Goal: Obtain resource: Obtain resource

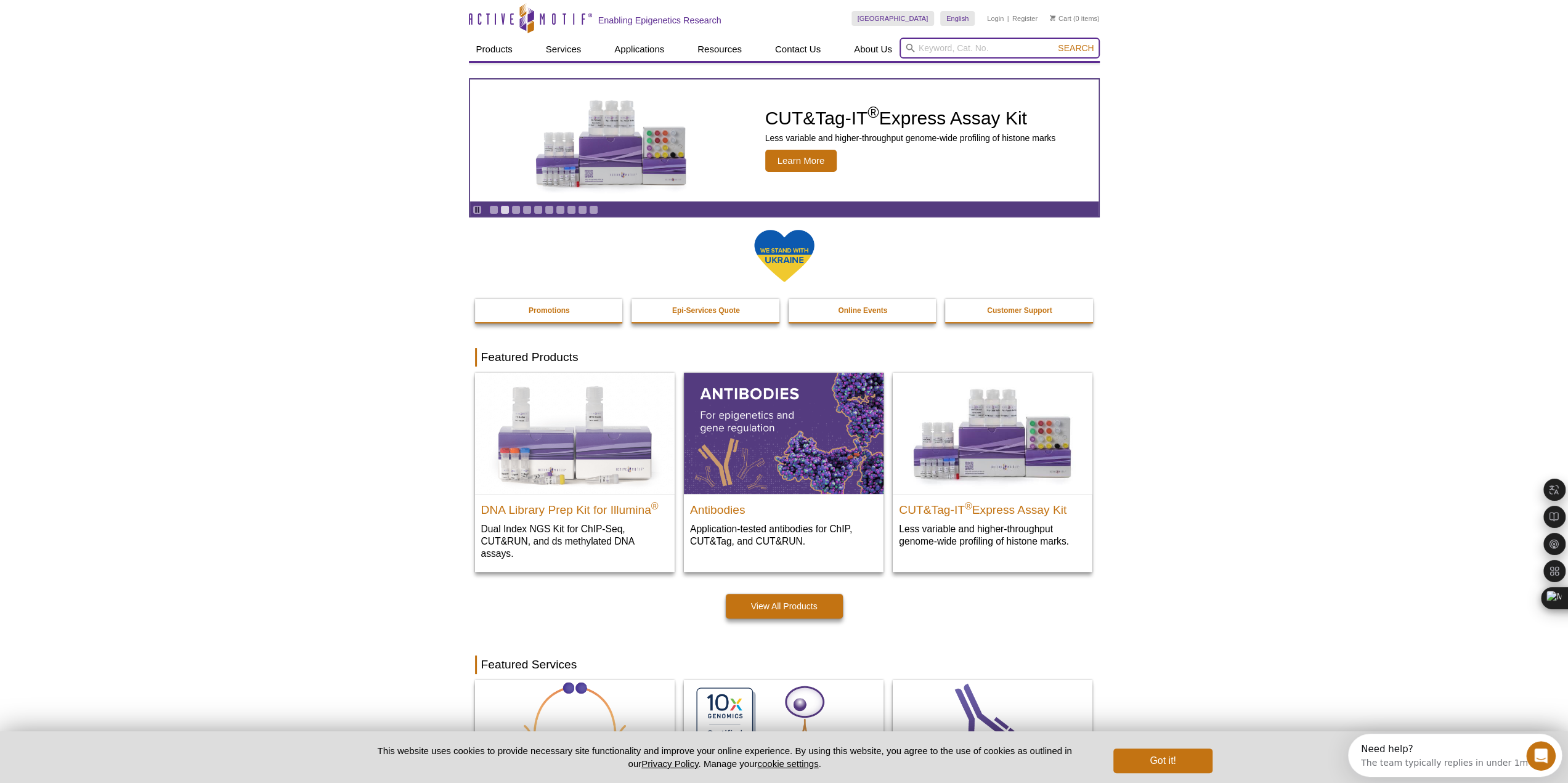
click at [967, 46] on input "search" at bounding box center [1000, 48] width 200 height 21
type input "40010"
click at [1054, 42] on button "Search" at bounding box center [1076, 47] width 43 height 11
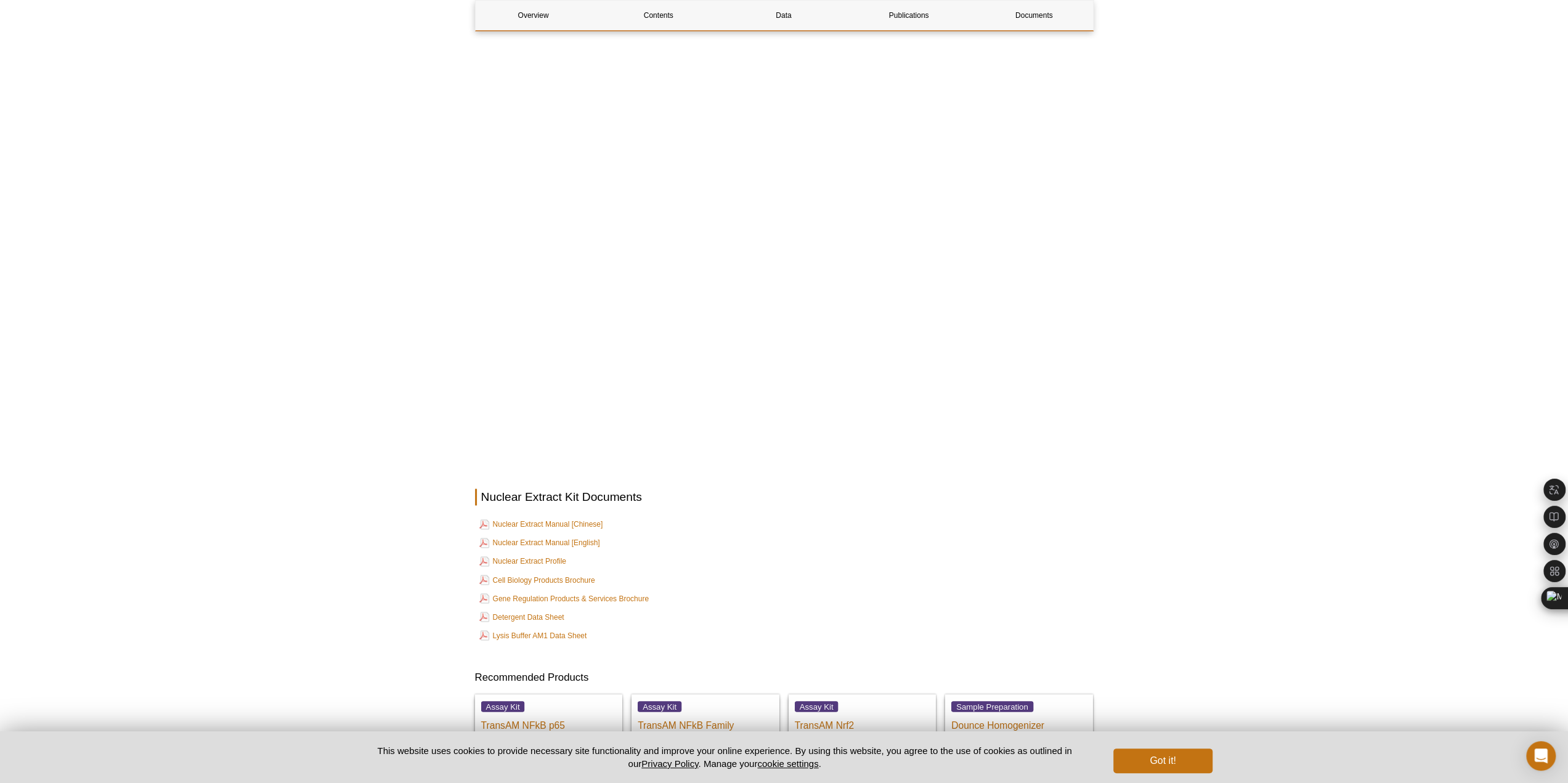
scroll to position [1787, 0]
click at [525, 513] on link "Nuclear Extract Manual [Chinese]" at bounding box center [541, 520] width 124 height 15
click at [587, 531] on link "Nuclear Extract Manual [English]" at bounding box center [539, 539] width 121 height 15
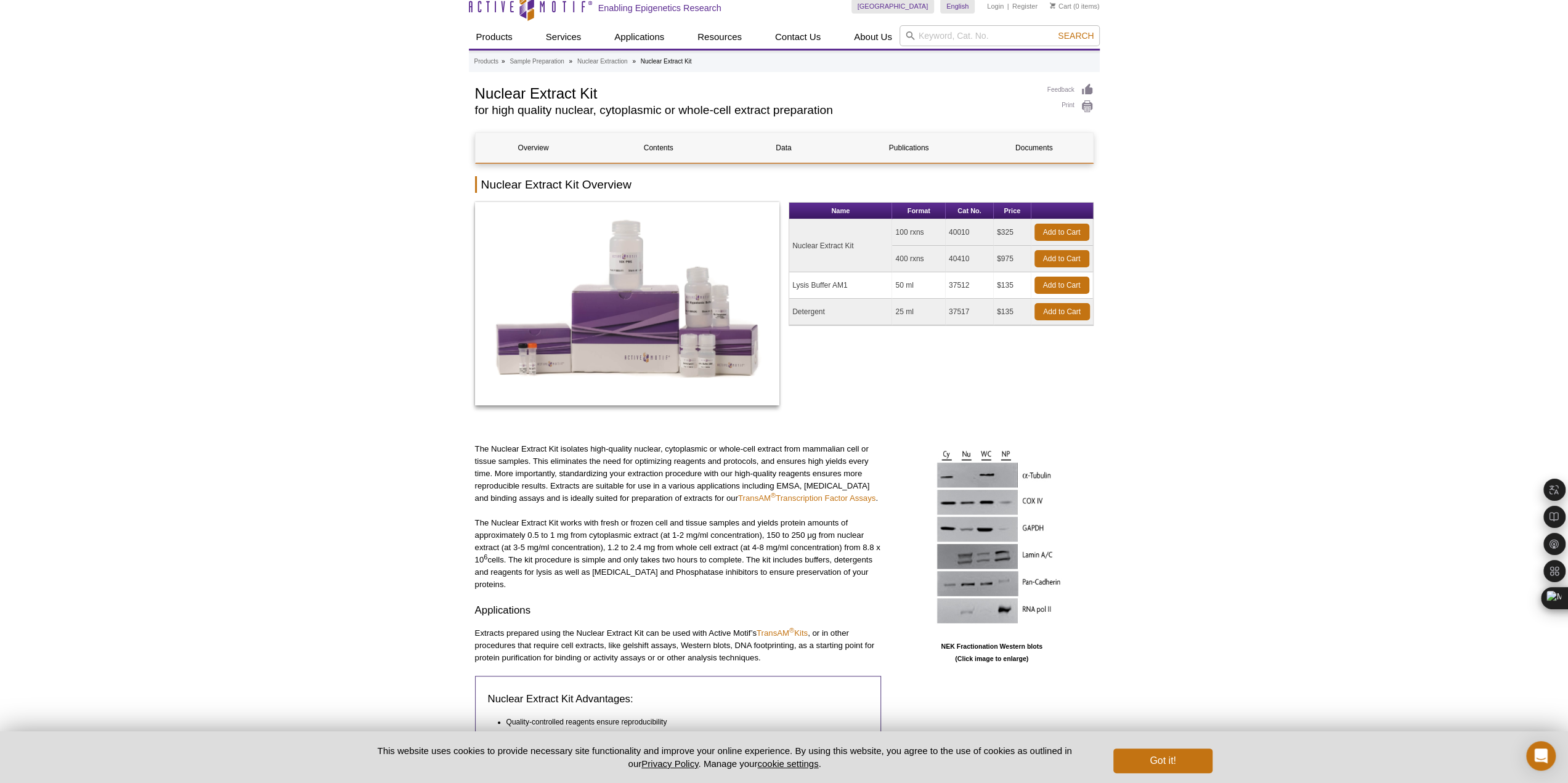
scroll to position [0, 0]
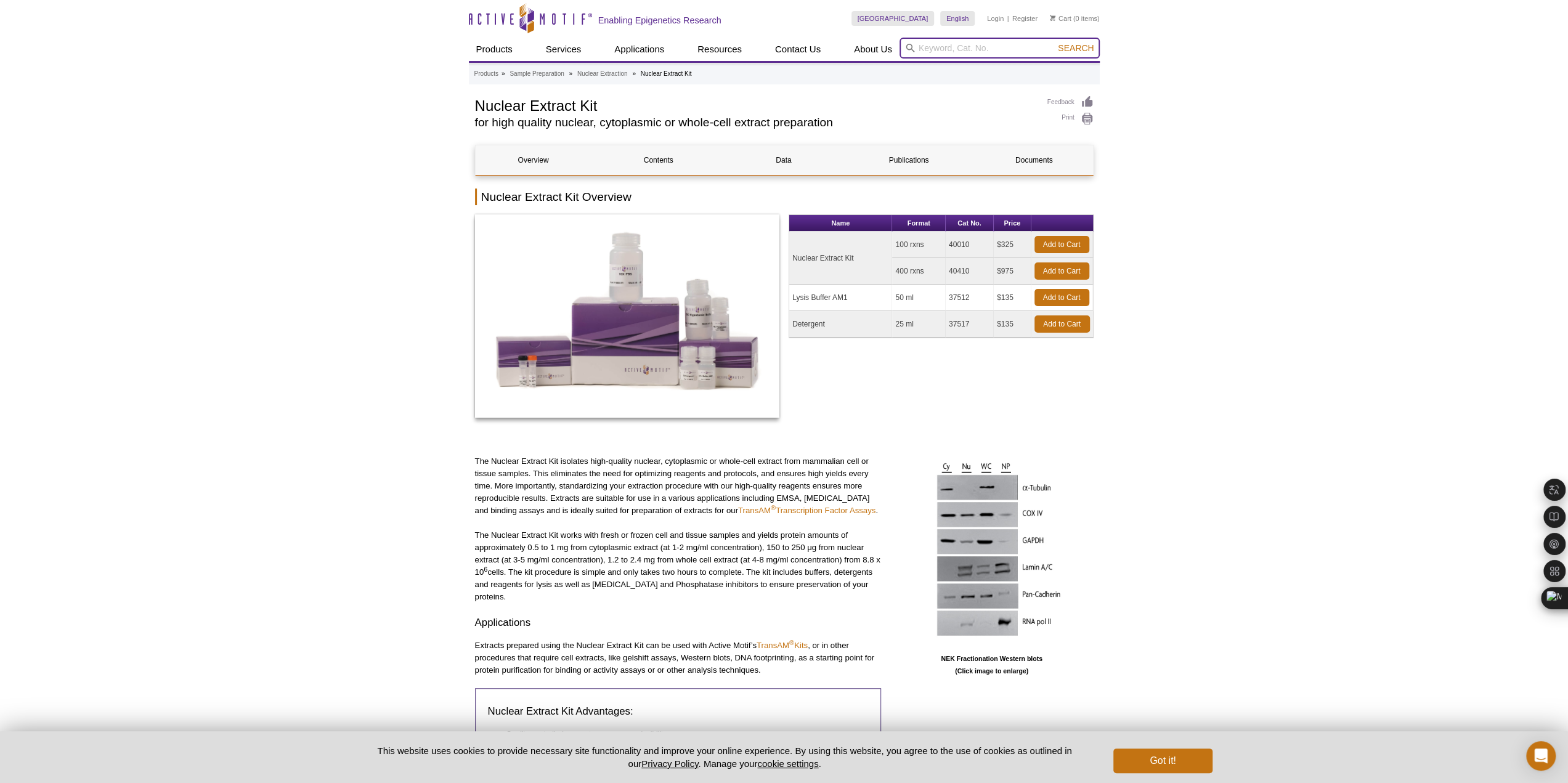
click at [1000, 45] on input "search" at bounding box center [1000, 48] width 200 height 21
click at [1054, 42] on button "Search" at bounding box center [1076, 47] width 43 height 11
click at [1007, 64] on li "40096 / 40596 – TransAM NFkB p65" at bounding box center [968, 68] width 136 height 17
type input "40096 / 40596 – TransAM NFkB p65"
click at [1093, 48] on span "Search" at bounding box center [1075, 47] width 36 height 10
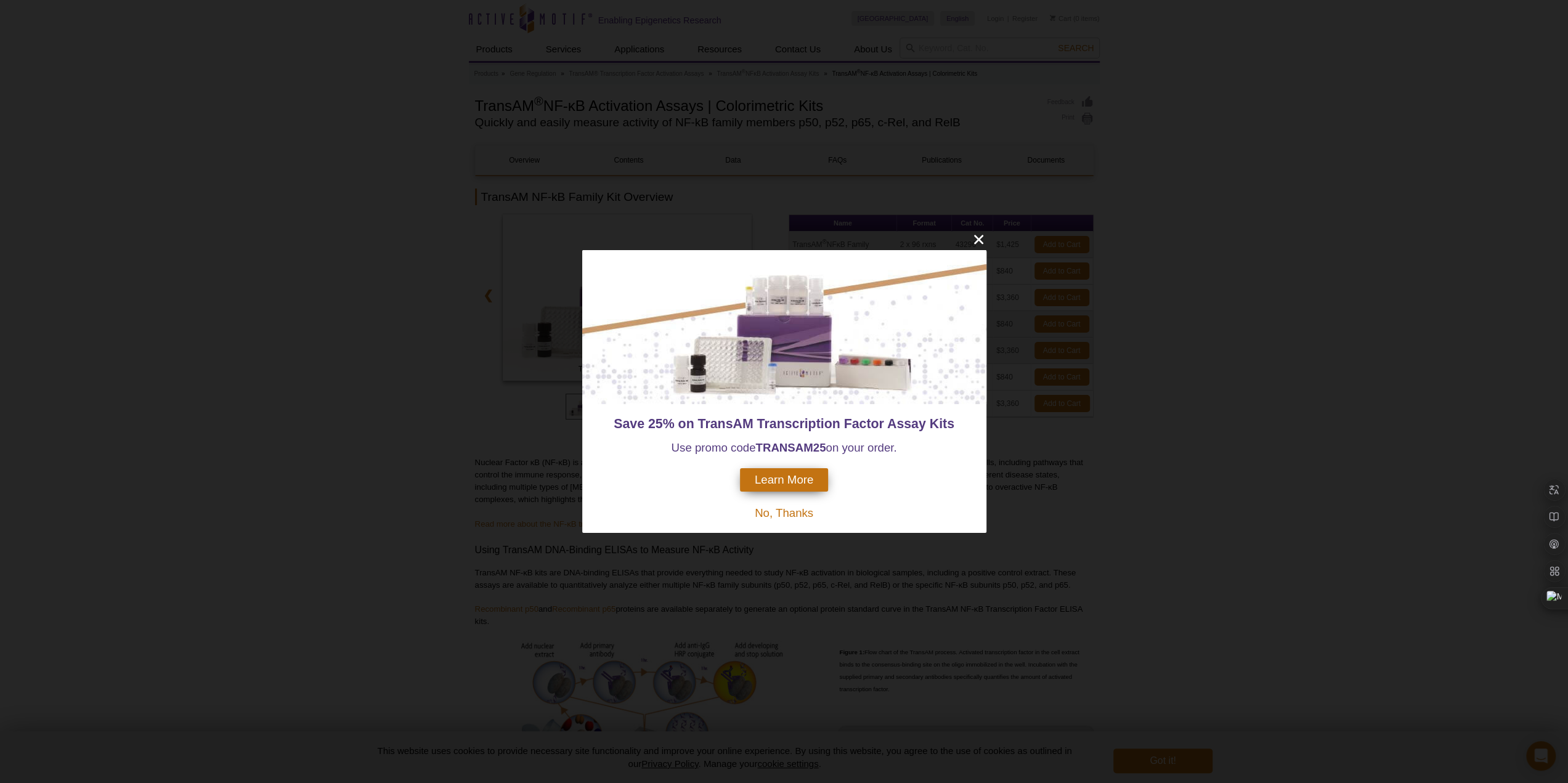
click at [770, 510] on span "No, Thanks" at bounding box center [784, 512] width 59 height 13
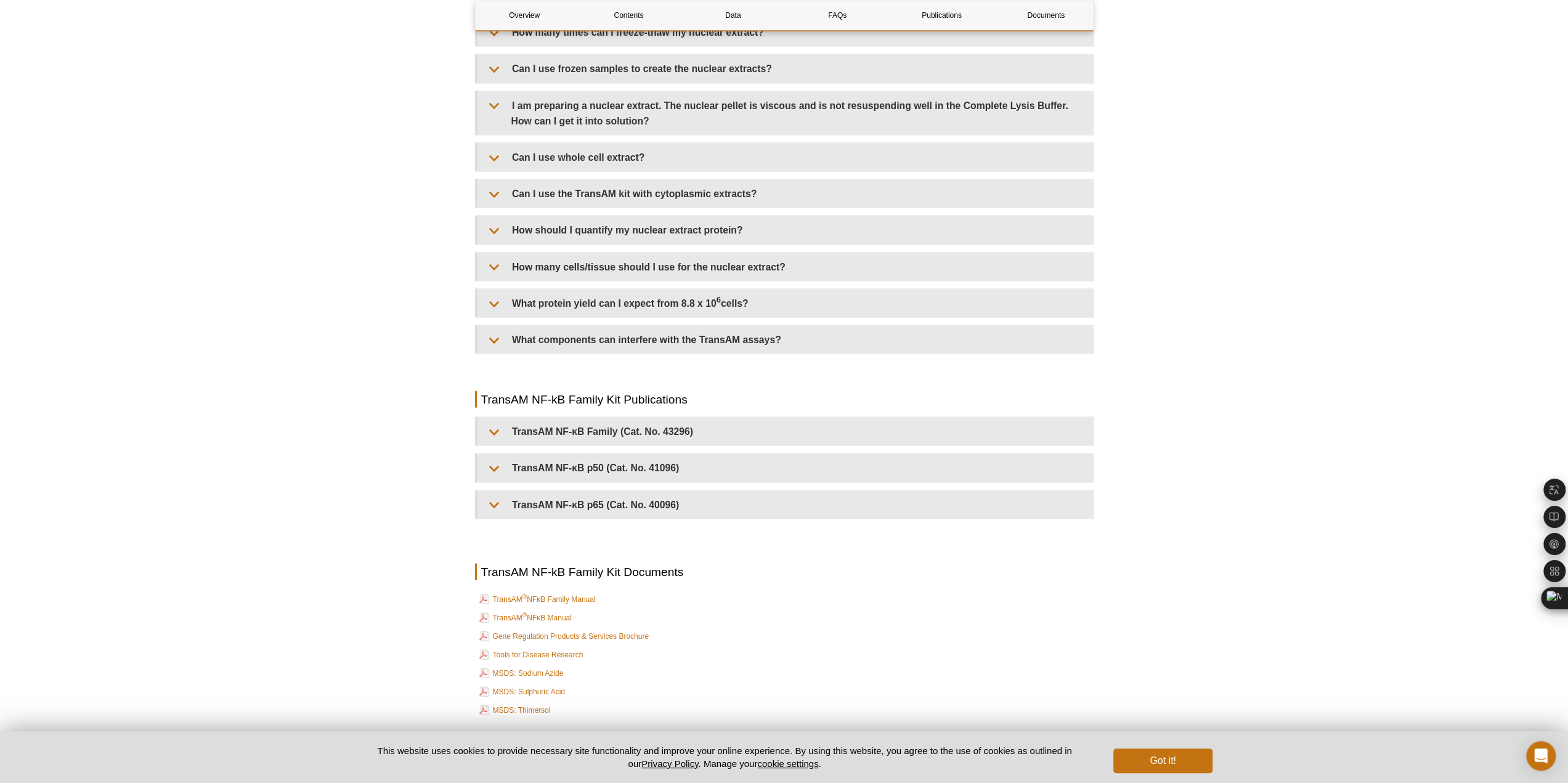
scroll to position [2342, 0]
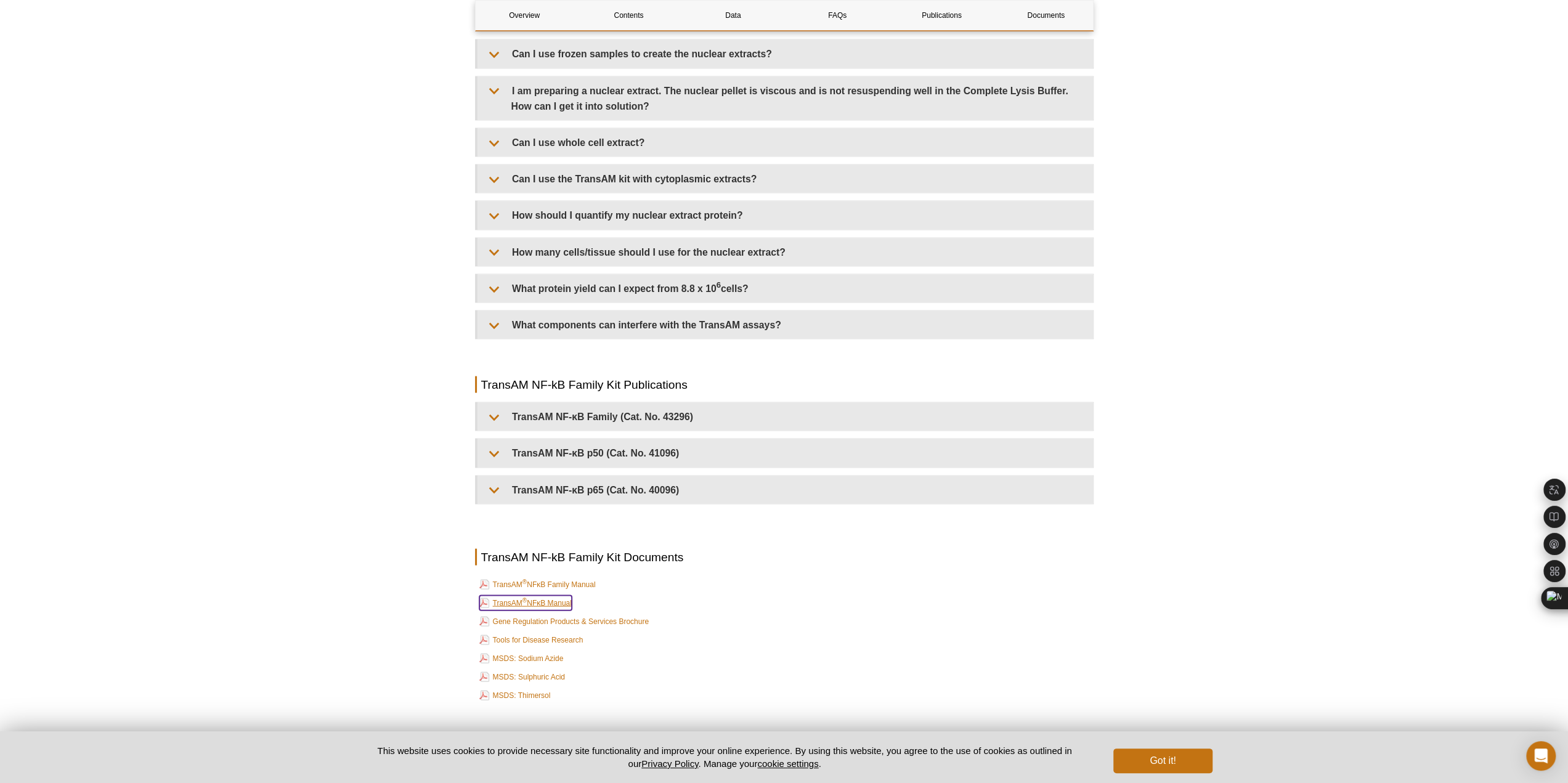
click at [551, 595] on link "TransAM ® NFκB Manual" at bounding box center [525, 603] width 93 height 15
click at [579, 577] on link "TransAM ® NFκB Family Manual" at bounding box center [537, 584] width 117 height 15
